Goal: Transaction & Acquisition: Purchase product/service

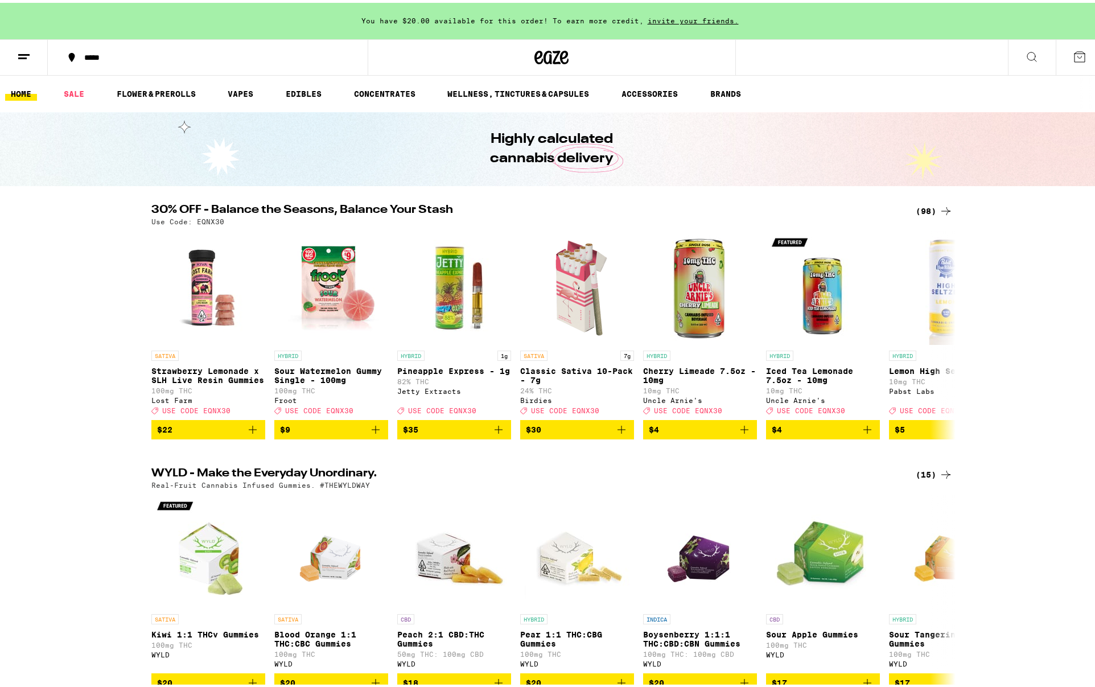
click at [1073, 50] on icon at bounding box center [1080, 54] width 14 height 14
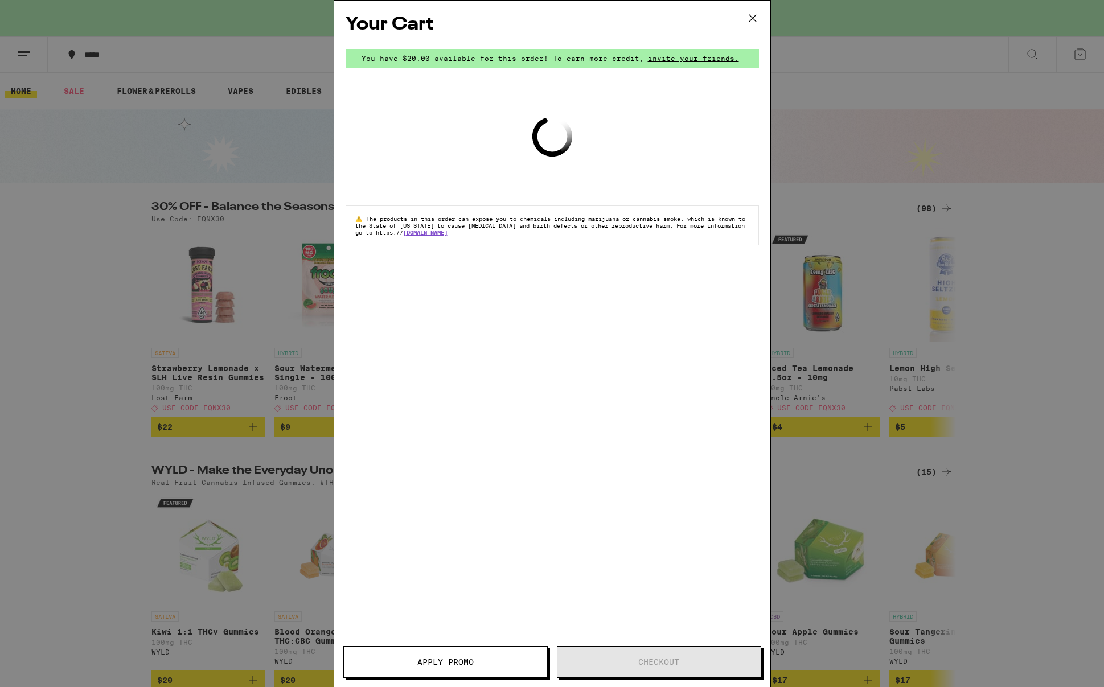
click at [752, 19] on icon at bounding box center [752, 18] width 7 height 7
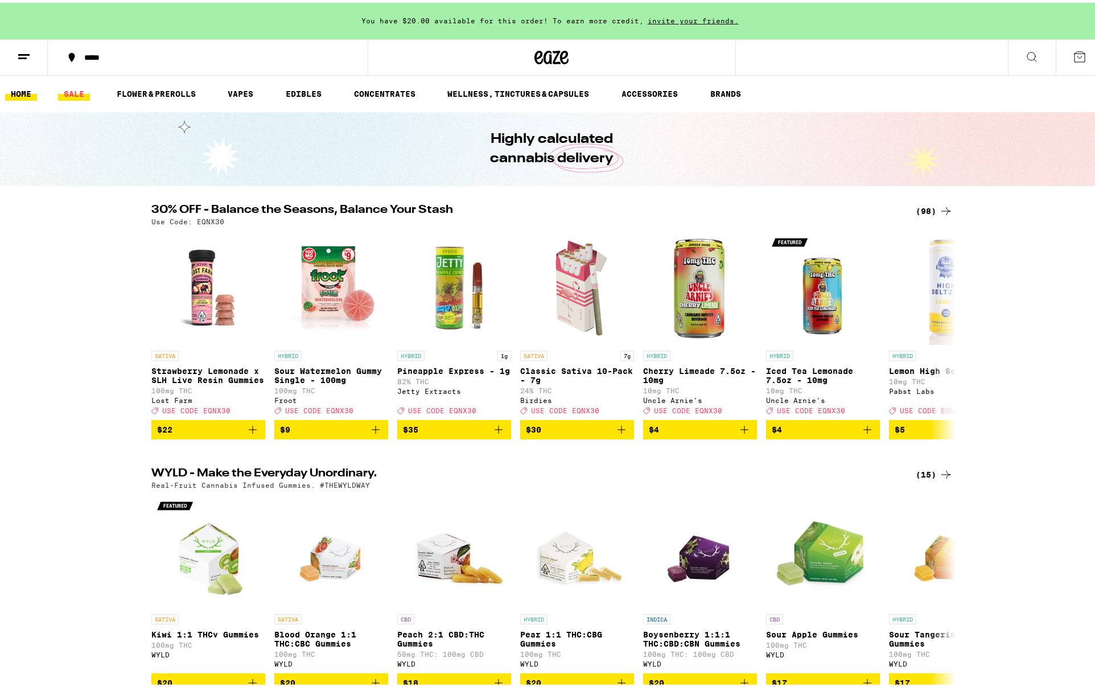
click at [73, 84] on link "SALE" at bounding box center [74, 91] width 32 height 14
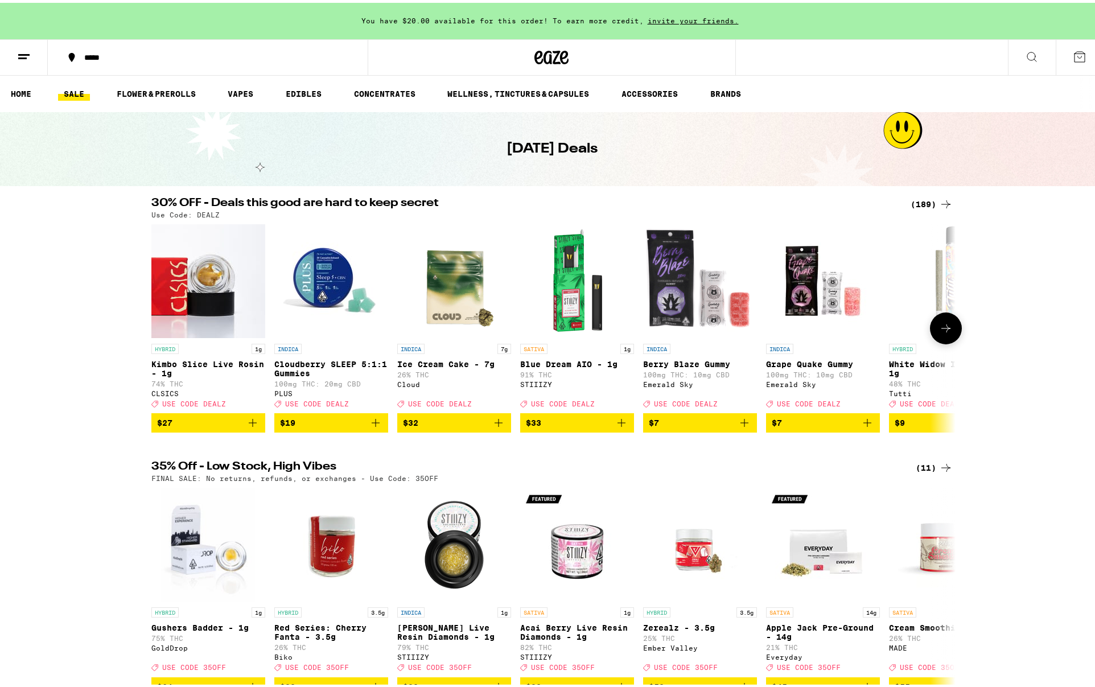
click at [939, 333] on icon at bounding box center [946, 326] width 14 height 14
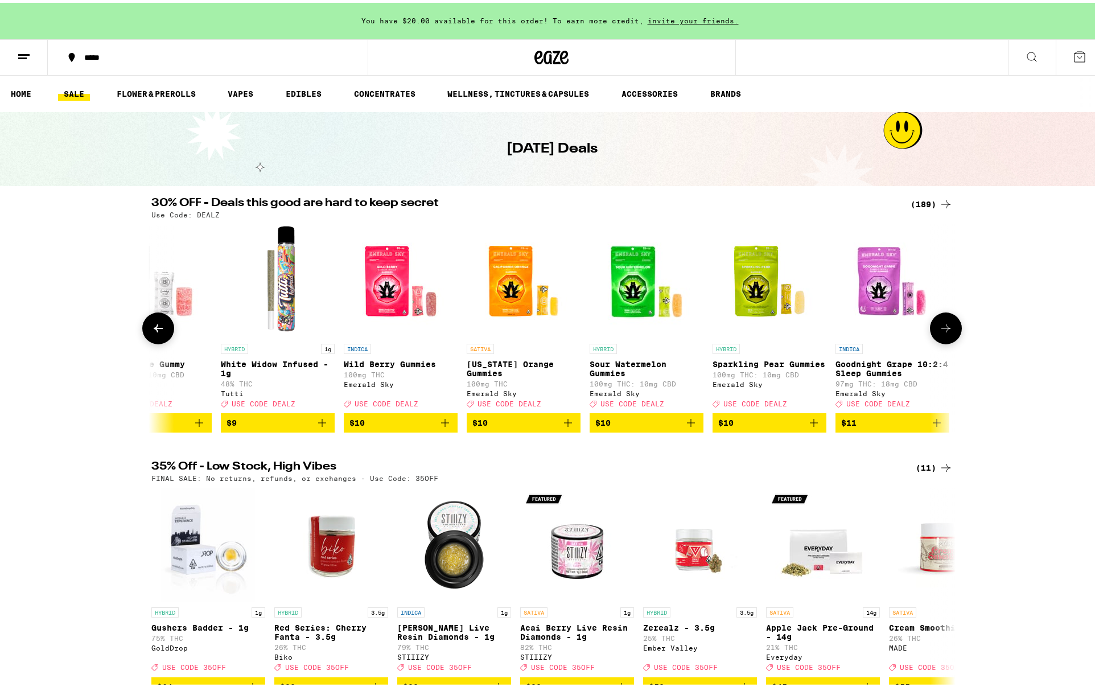
scroll to position [0, 678]
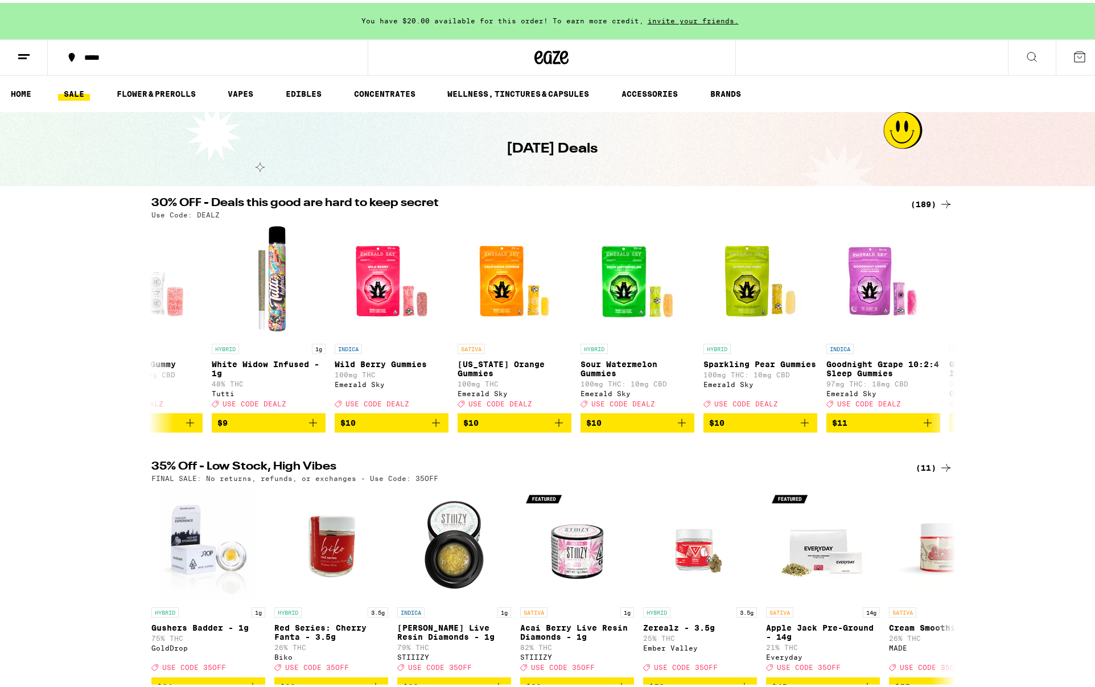
click at [939, 204] on icon at bounding box center [946, 202] width 14 height 14
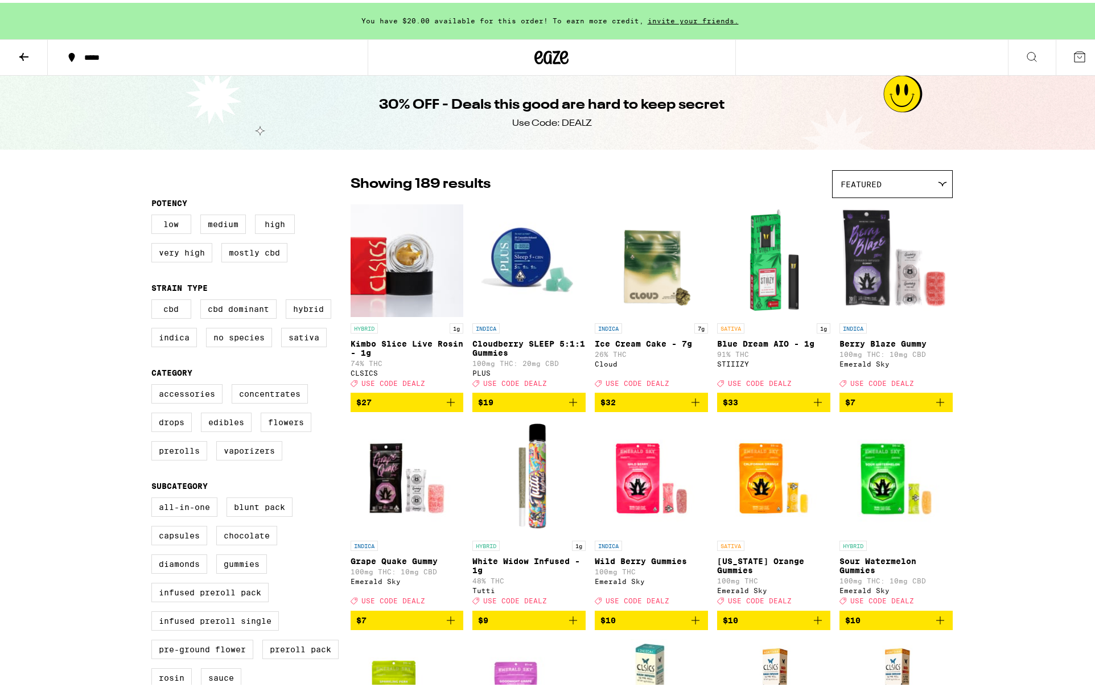
drag, startPoint x: 822, startPoint y: 244, endPoint x: 832, endPoint y: 240, distance: 11.0
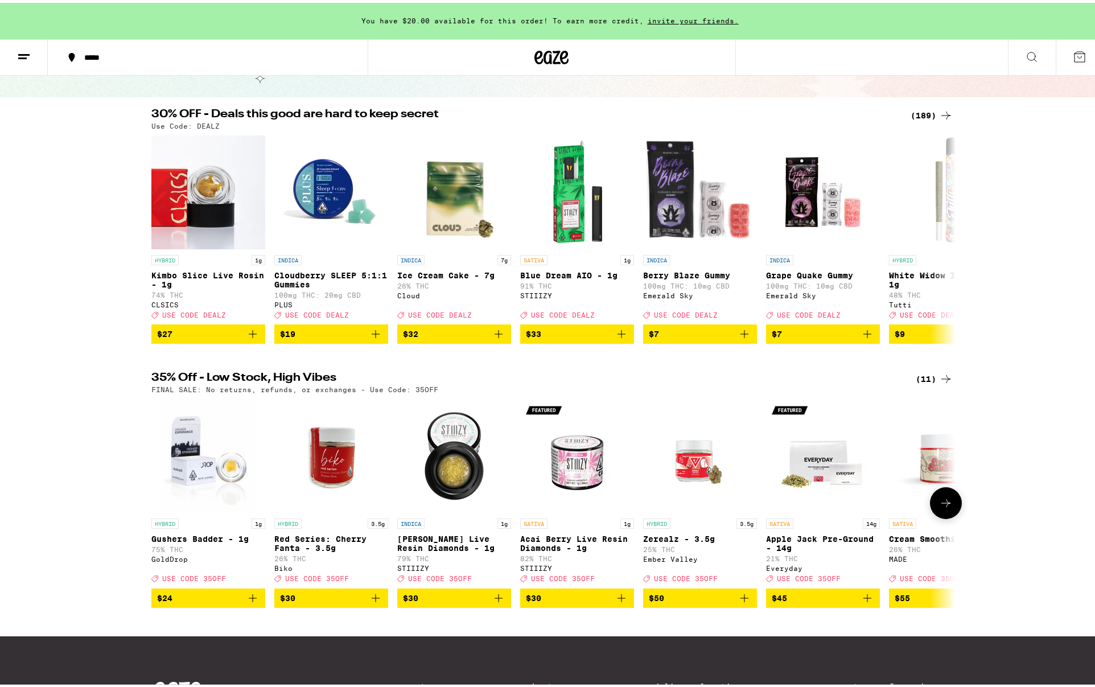
scroll to position [57, 0]
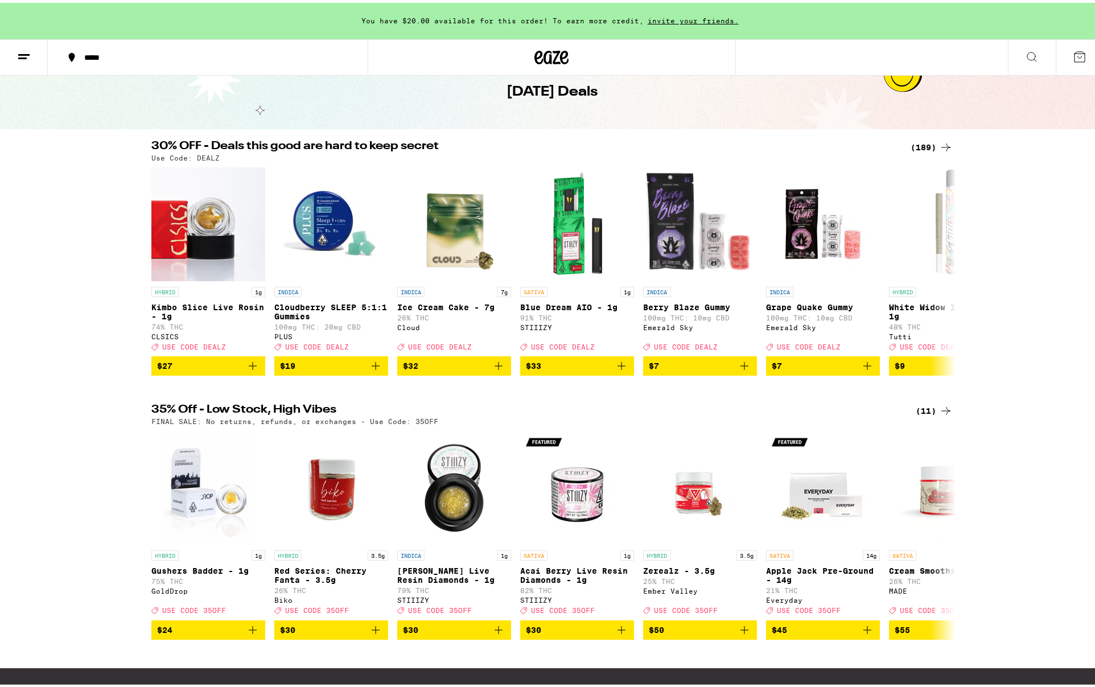
click at [945, 415] on icon at bounding box center [946, 408] width 14 height 14
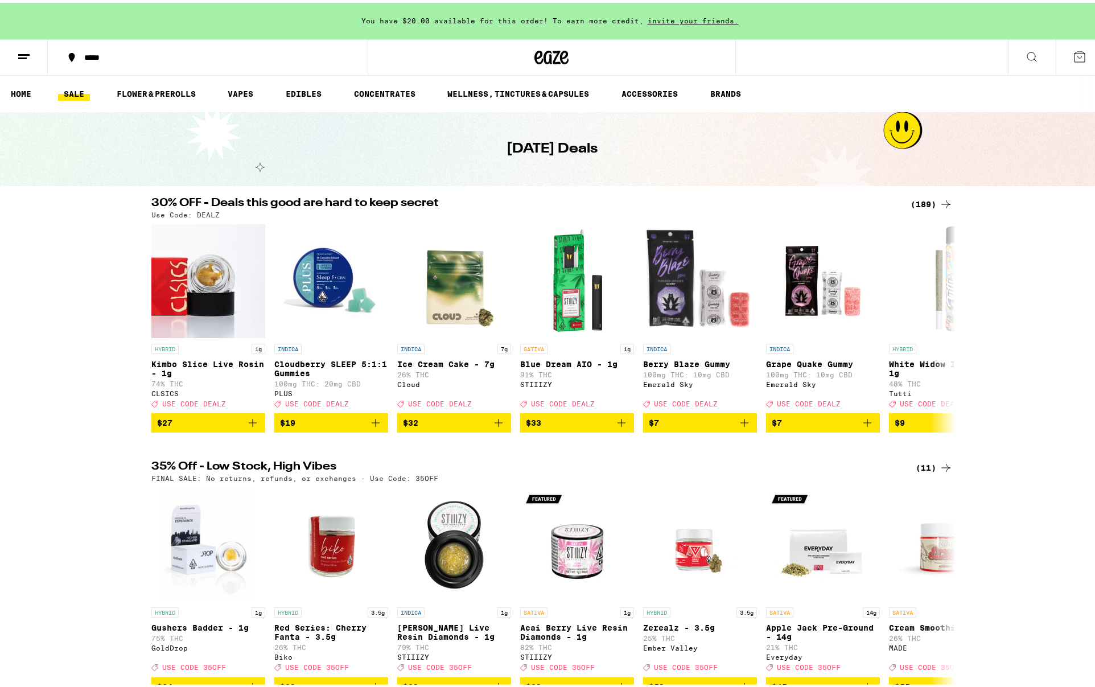
click at [933, 197] on div "(189)" at bounding box center [932, 202] width 42 height 14
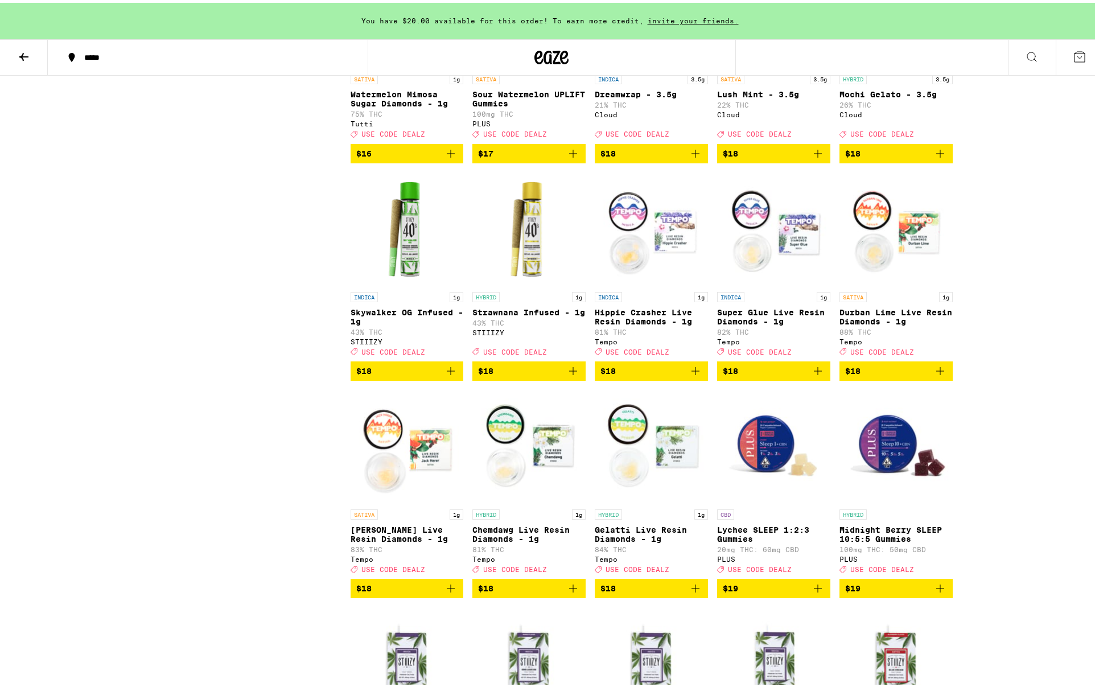
scroll to position [1310, 0]
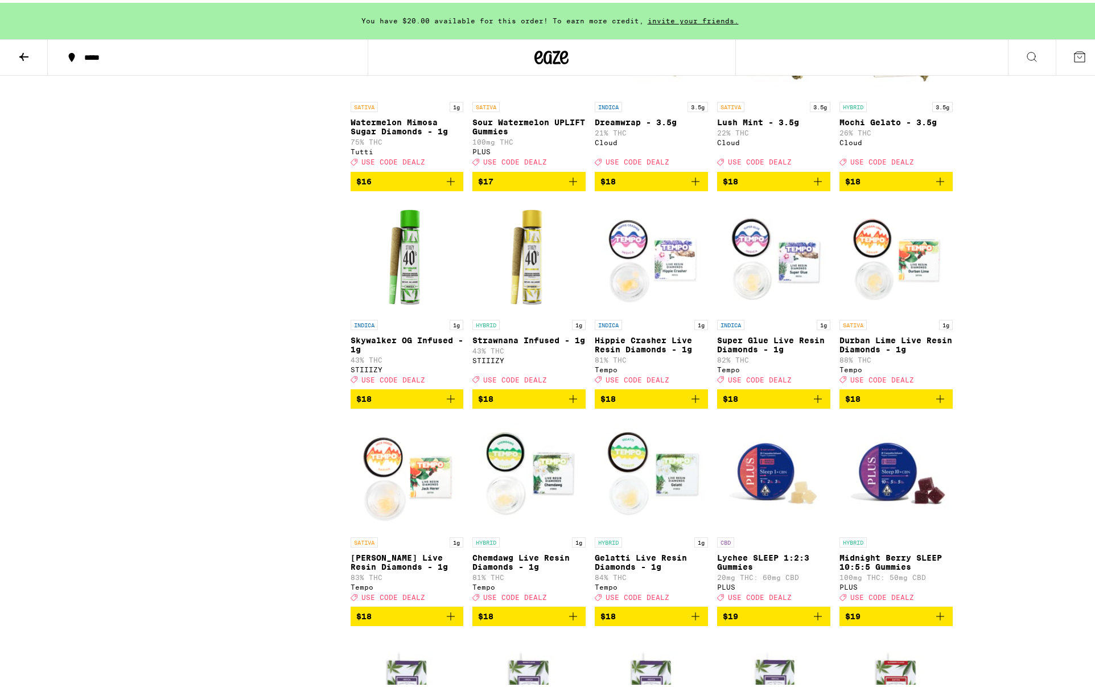
click at [398, 290] on img "Open page for Skywalker OG Infused - 1g from STIIIZY" at bounding box center [407, 255] width 113 height 114
